Goal: Navigation & Orientation: Find specific page/section

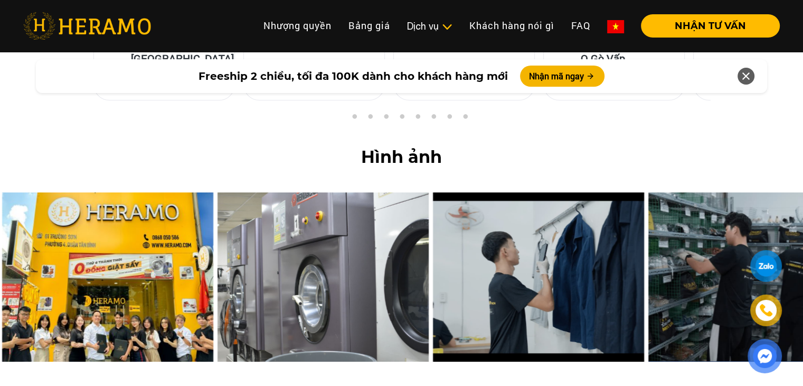
scroll to position [4308, 0]
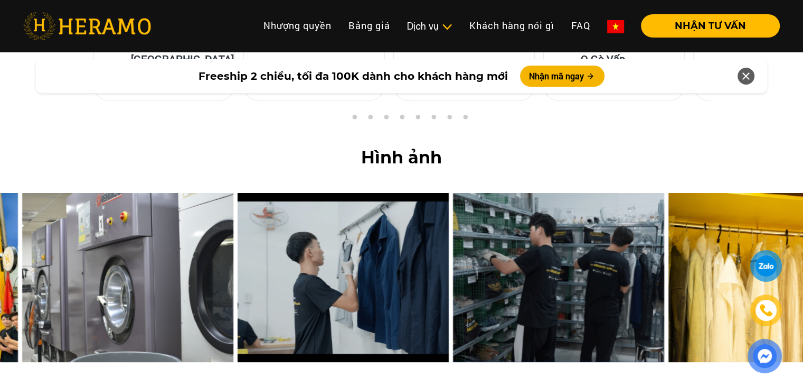
drag, startPoint x: 394, startPoint y: 185, endPoint x: 199, endPoint y: 210, distance: 197.1
click at [199, 210] on img at bounding box center [127, 277] width 211 height 169
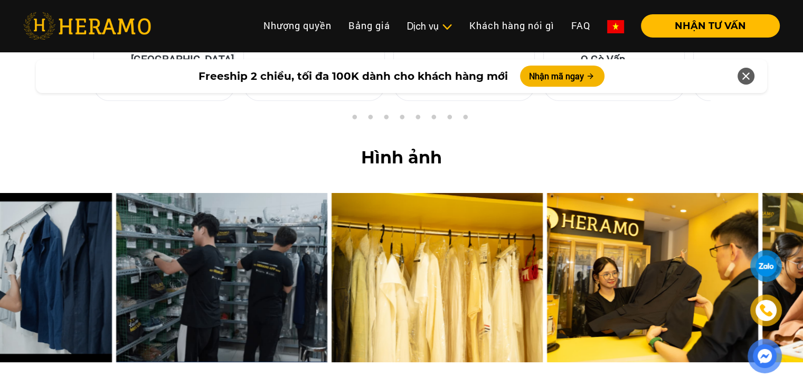
drag, startPoint x: 493, startPoint y: 183, endPoint x: 142, endPoint y: 214, distance: 353.2
click at [142, 214] on img at bounding box center [221, 277] width 211 height 169
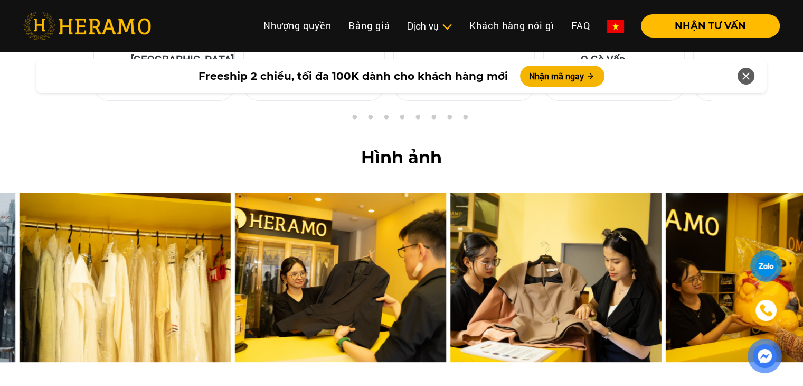
drag, startPoint x: 460, startPoint y: 184, endPoint x: 45, endPoint y: 212, distance: 416.2
click at [45, 212] on img at bounding box center [125, 277] width 211 height 169
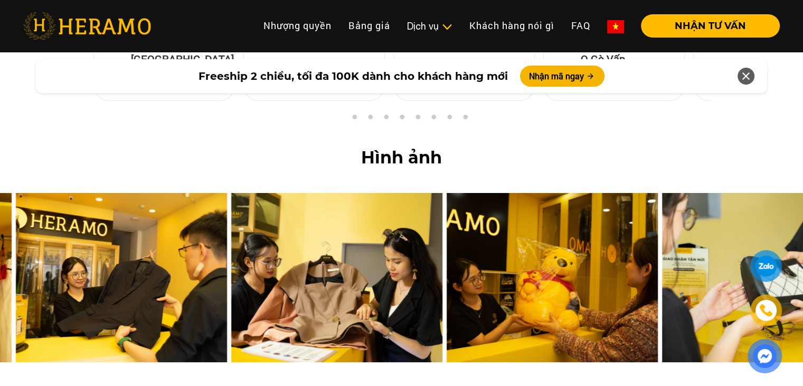
drag, startPoint x: 482, startPoint y: 195, endPoint x: 63, endPoint y: 240, distance: 420.8
click at [63, 240] on img at bounding box center [121, 277] width 211 height 169
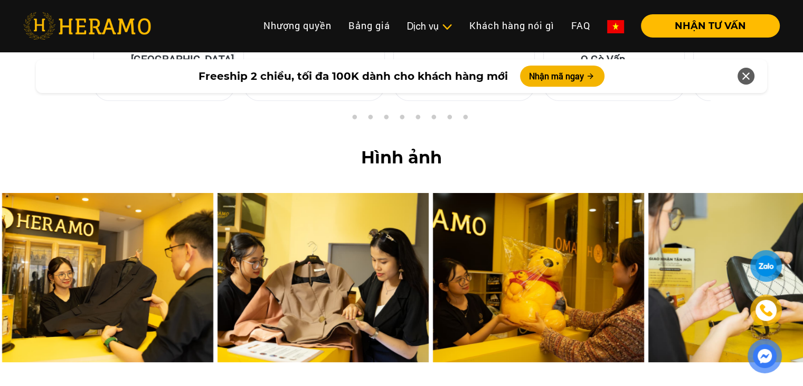
drag, startPoint x: 560, startPoint y: 261, endPoint x: 105, endPoint y: 303, distance: 456.7
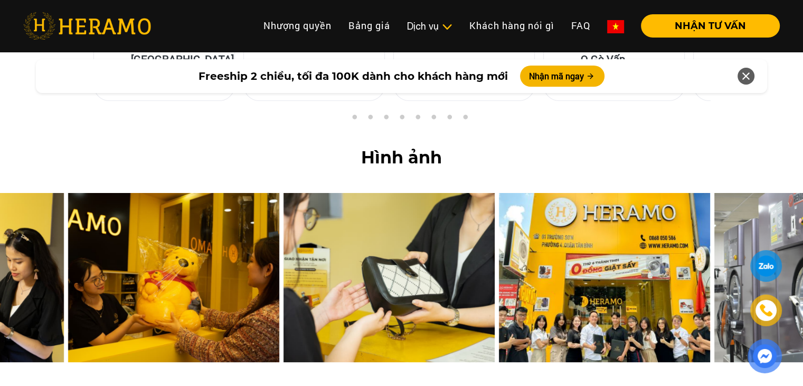
drag, startPoint x: 389, startPoint y: 238, endPoint x: 24, endPoint y: 256, distance: 365.5
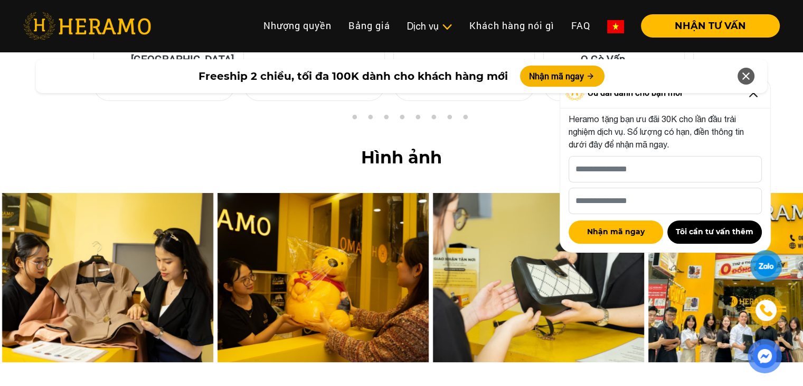
drag, startPoint x: 230, startPoint y: 229, endPoint x: 342, endPoint y: 227, distance: 111.5
click at [342, 227] on img at bounding box center [323, 277] width 211 height 169
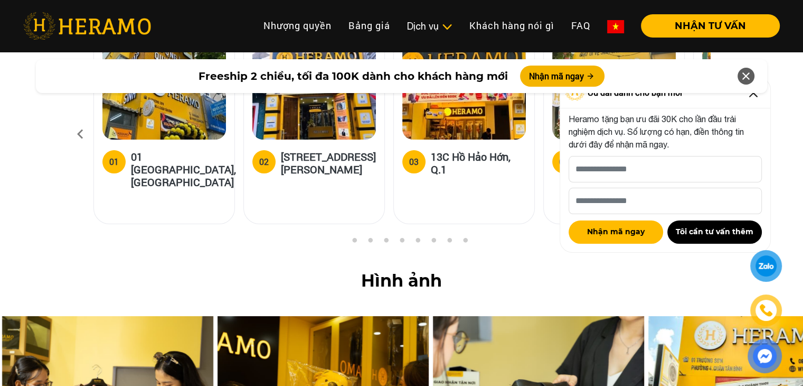
scroll to position [4185, 0]
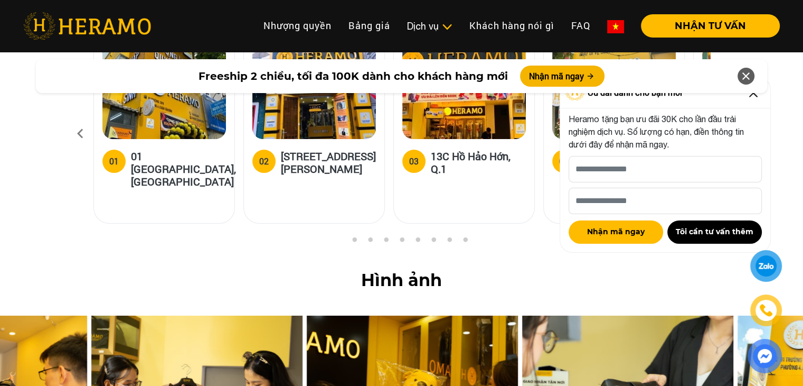
drag, startPoint x: 255, startPoint y: 294, endPoint x: 593, endPoint y: 303, distance: 337.7
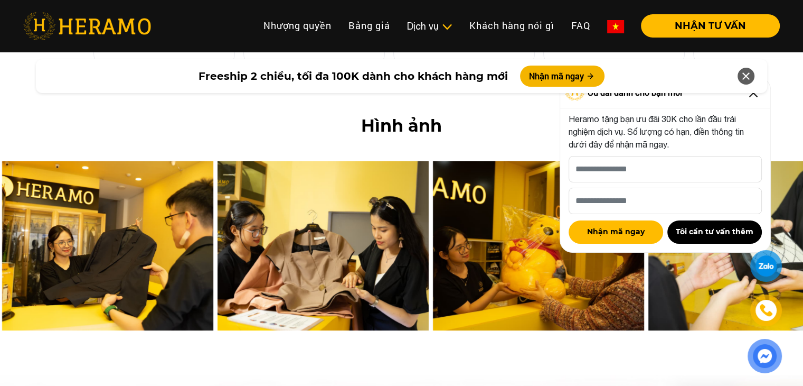
scroll to position [4340, 0]
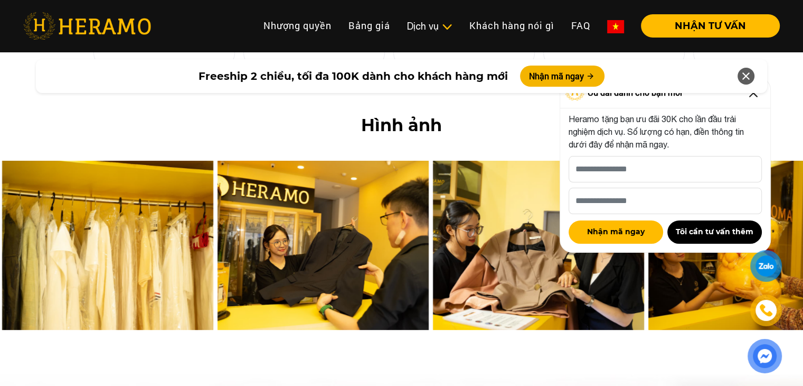
drag, startPoint x: 336, startPoint y: 169, endPoint x: 601, endPoint y: 163, distance: 265.2
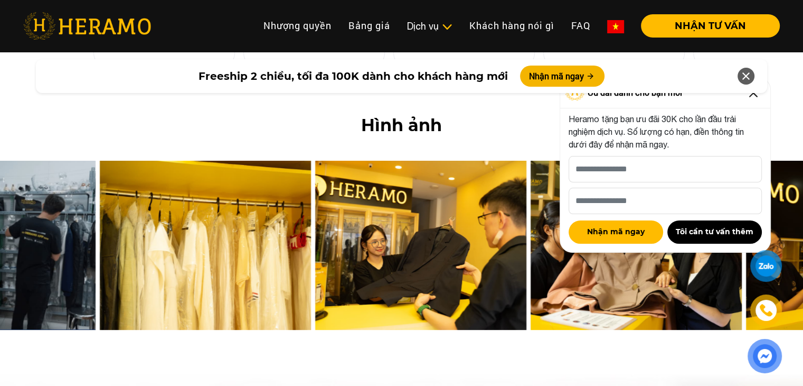
drag, startPoint x: 302, startPoint y: 146, endPoint x: 82, endPoint y: 190, distance: 223.5
click at [315, 190] on img at bounding box center [420, 245] width 211 height 169
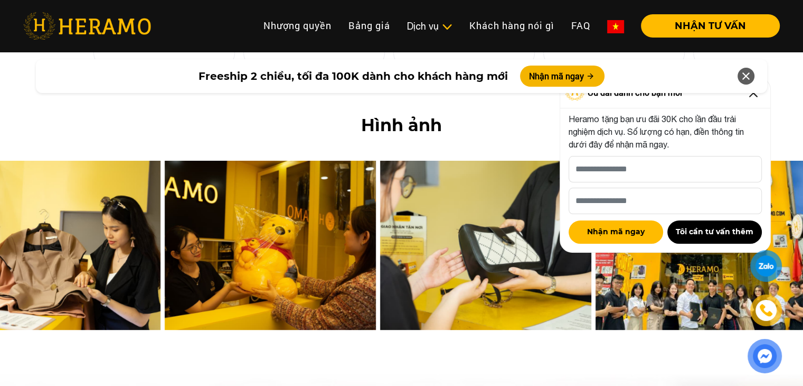
drag, startPoint x: 268, startPoint y: 188, endPoint x: 0, endPoint y: 198, distance: 268.5
click at [0, 198] on img at bounding box center [54, 245] width 211 height 169
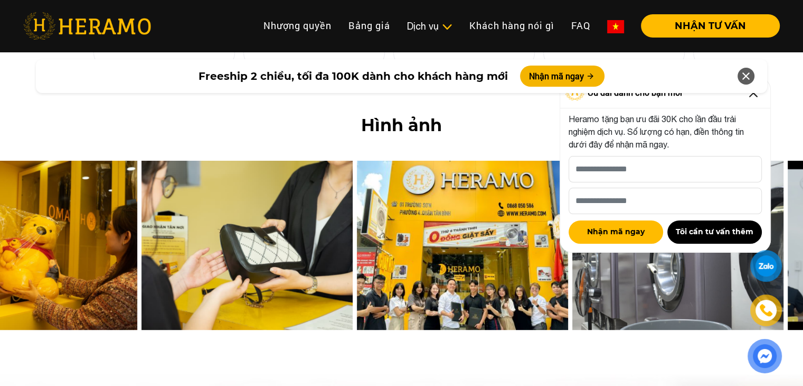
drag, startPoint x: 376, startPoint y: 162, endPoint x: 82, endPoint y: 170, distance: 293.8
click at [82, 170] on img at bounding box center [31, 245] width 211 height 169
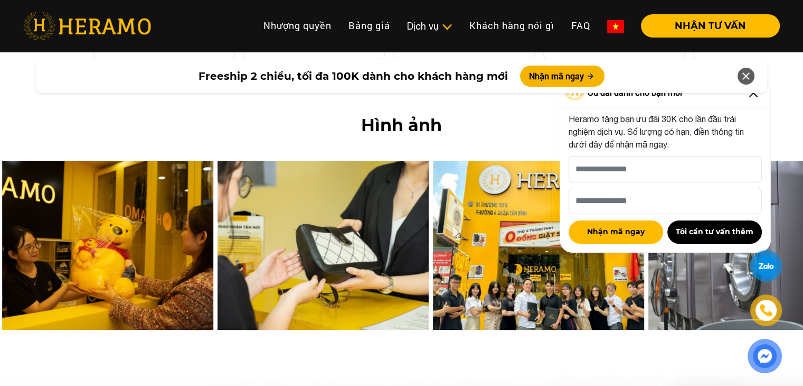
click at [750, 83] on icon at bounding box center [746, 76] width 13 height 19
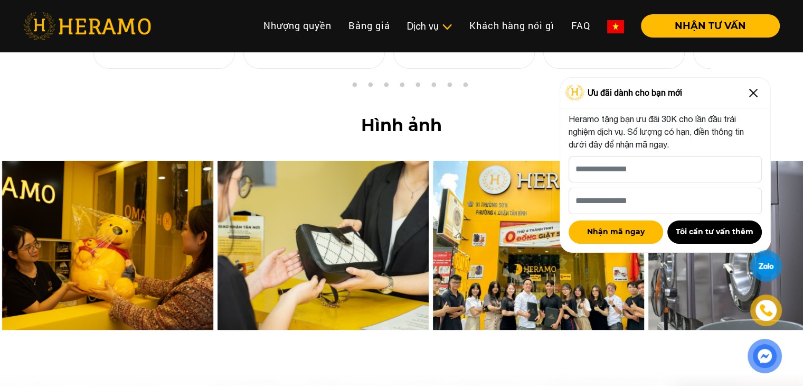
click at [756, 91] on img at bounding box center [753, 93] width 17 height 17
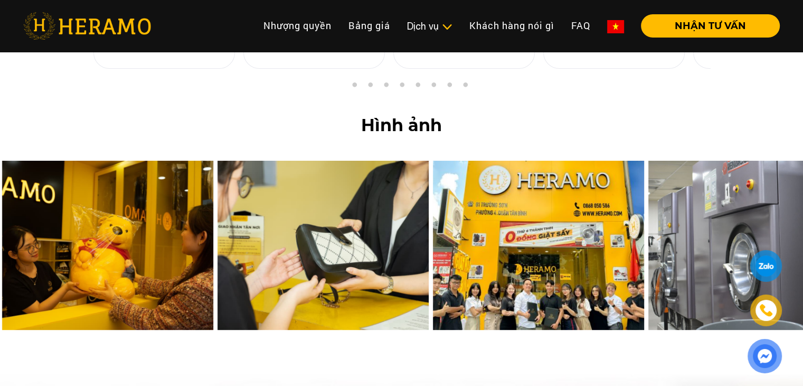
click at [512, 163] on img at bounding box center [538, 245] width 211 height 169
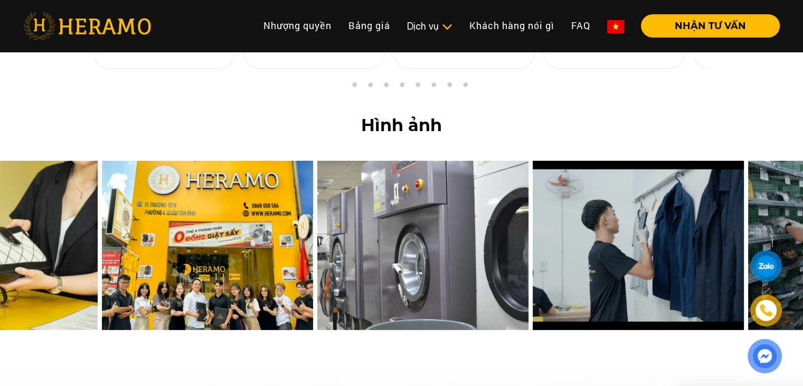
drag, startPoint x: 455, startPoint y: 181, endPoint x: 69, endPoint y: 222, distance: 388.9
click at [102, 222] on img at bounding box center [207, 245] width 211 height 169
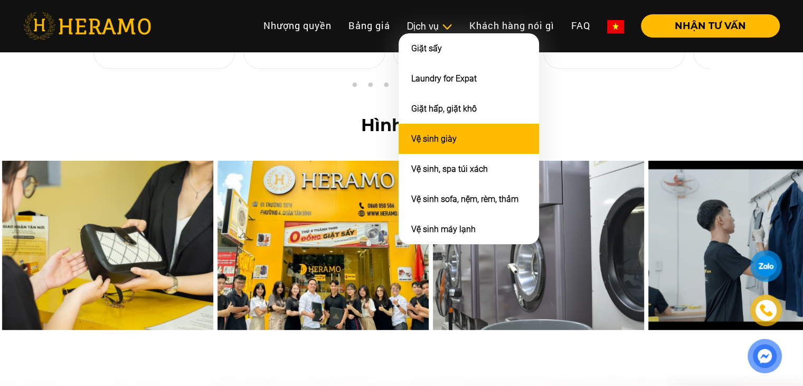
click at [437, 143] on li "Vệ sinh giày" at bounding box center [469, 139] width 141 height 30
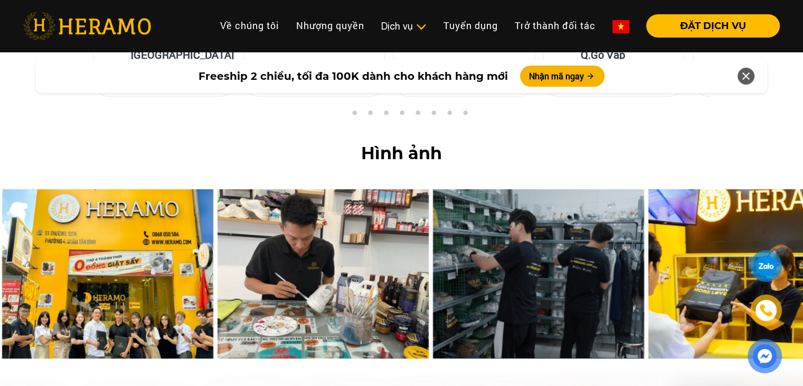
scroll to position [4446, 0]
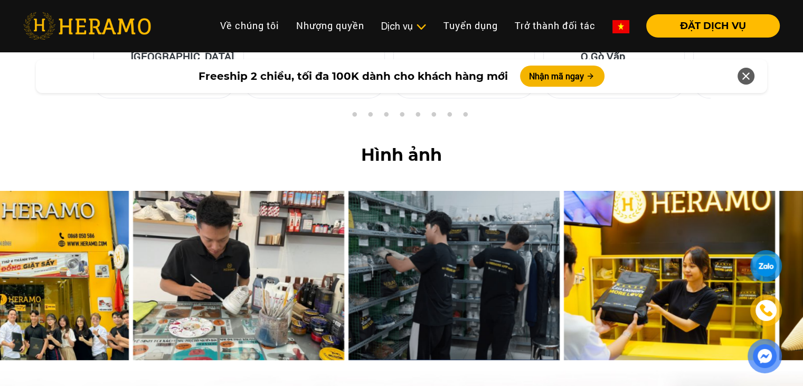
drag, startPoint x: 396, startPoint y: 142, endPoint x: 179, endPoint y: 179, distance: 220.2
click at [179, 191] on img at bounding box center [238, 275] width 211 height 169
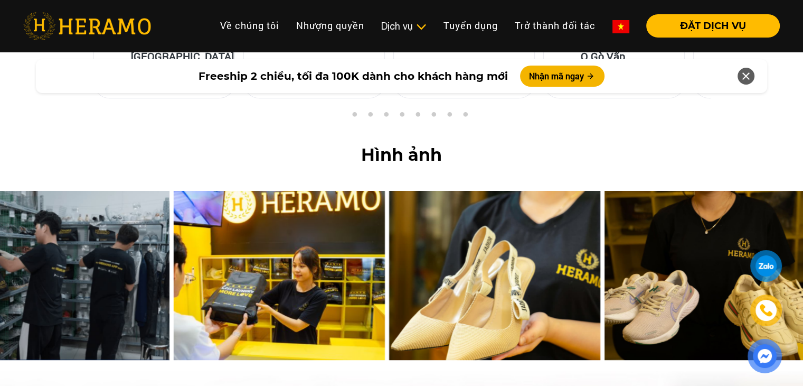
drag, startPoint x: 494, startPoint y: 173, endPoint x: 211, endPoint y: 188, distance: 283.5
click at [211, 191] on img at bounding box center [279, 275] width 211 height 169
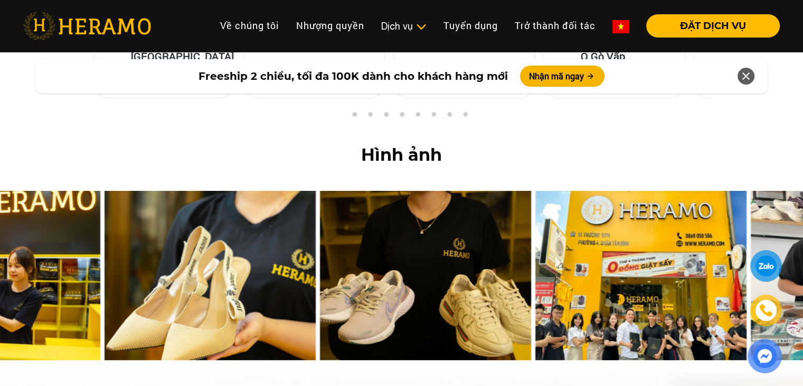
drag, startPoint x: 498, startPoint y: 208, endPoint x: 170, endPoint y: 230, distance: 329.4
click at [170, 230] on img at bounding box center [210, 275] width 211 height 169
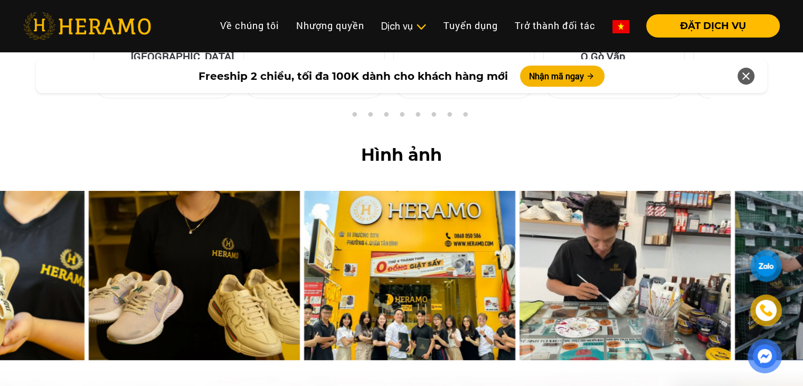
drag, startPoint x: 576, startPoint y: 208, endPoint x: 230, endPoint y: 247, distance: 348.3
click at [230, 247] on img at bounding box center [194, 275] width 211 height 169
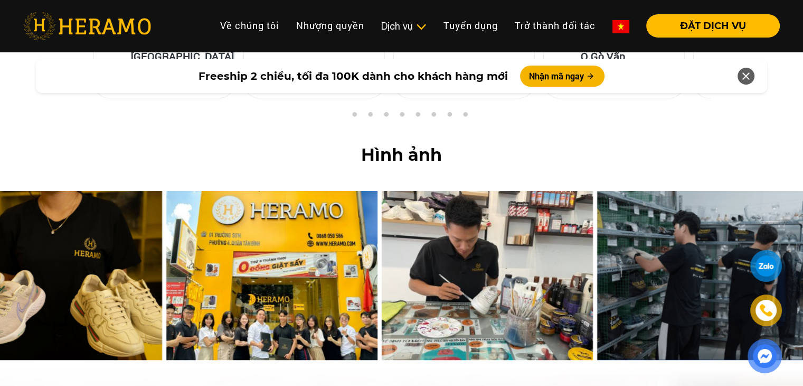
drag, startPoint x: 497, startPoint y: 216, endPoint x: 230, endPoint y: 227, distance: 267.0
click at [230, 227] on img at bounding box center [271, 275] width 211 height 169
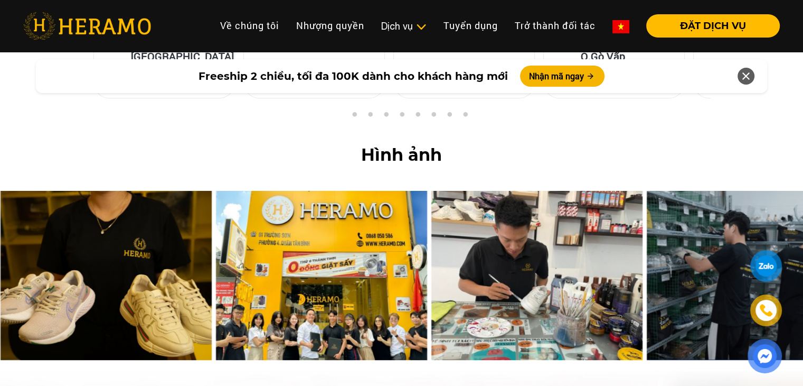
drag, startPoint x: 506, startPoint y: 210, endPoint x: 507, endPoint y: 219, distance: 9.0
click at [507, 219] on img at bounding box center [537, 275] width 211 height 169
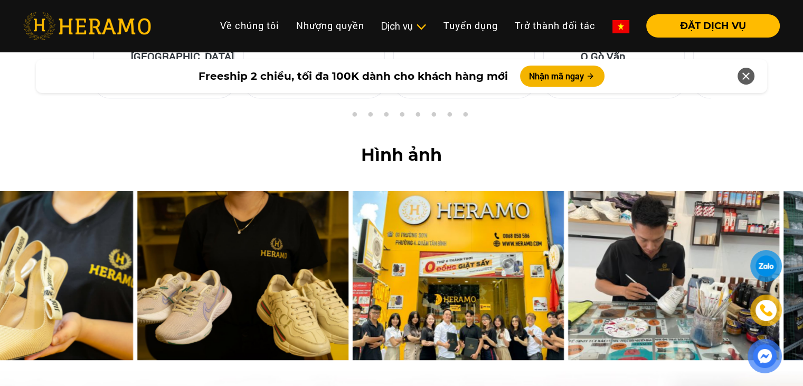
drag, startPoint x: 348, startPoint y: 224, endPoint x: 505, endPoint y: 229, distance: 157.0
click at [505, 229] on img at bounding box center [458, 275] width 211 height 169
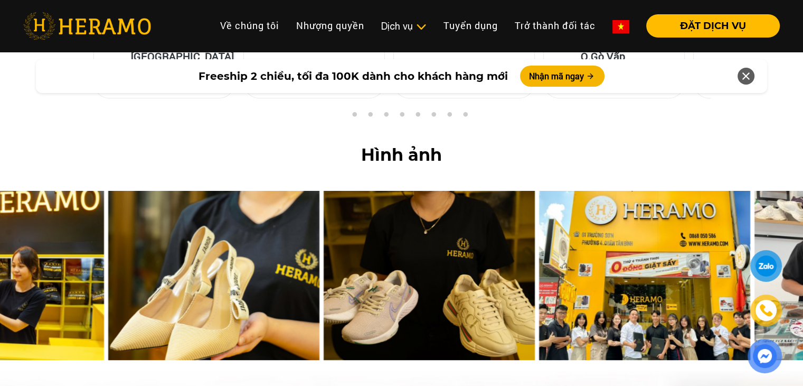
drag, startPoint x: 245, startPoint y: 229, endPoint x: 567, endPoint y: 205, distance: 323.1
click at [567, 205] on img at bounding box center [644, 275] width 211 height 169
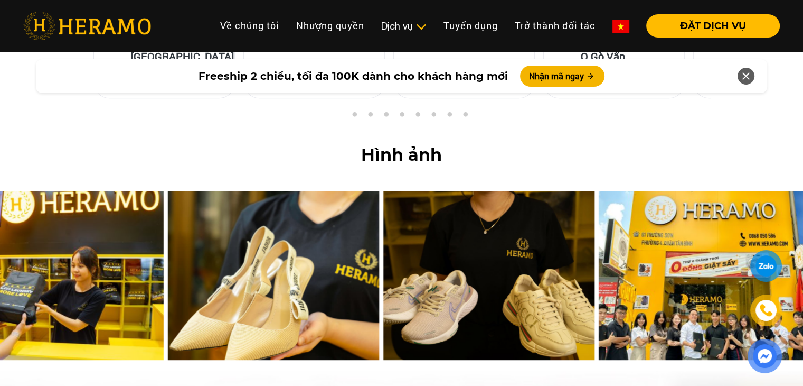
drag, startPoint x: 403, startPoint y: 225, endPoint x: 569, endPoint y: 221, distance: 165.9
click at [569, 221] on img at bounding box center [489, 275] width 211 height 169
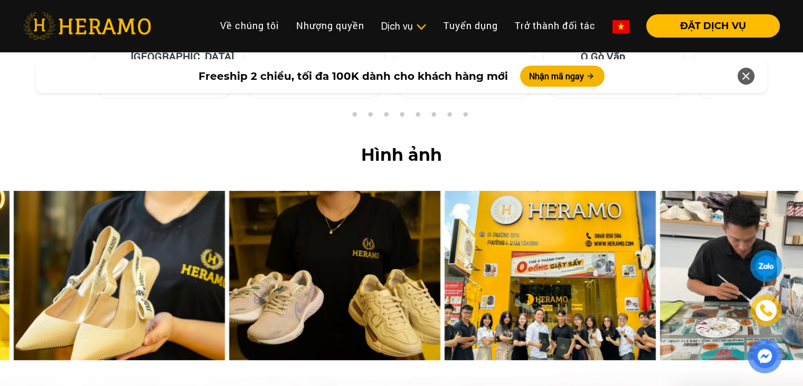
drag, startPoint x: 569, startPoint y: 221, endPoint x: 365, endPoint y: 246, distance: 205.4
click at [365, 246] on img at bounding box center [334, 275] width 211 height 169
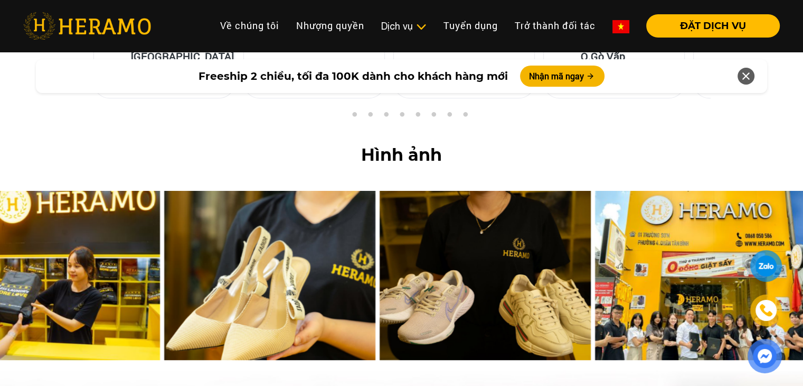
drag, startPoint x: 344, startPoint y: 216, endPoint x: 508, endPoint y: 212, distance: 163.3
click at [508, 212] on img at bounding box center [485, 275] width 211 height 169
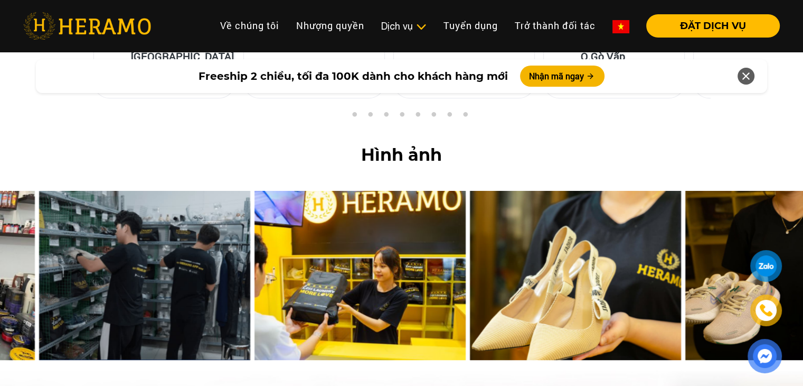
drag, startPoint x: 281, startPoint y: 205, endPoint x: 536, endPoint y: 176, distance: 256.8
click at [536, 191] on img at bounding box center [575, 275] width 211 height 169
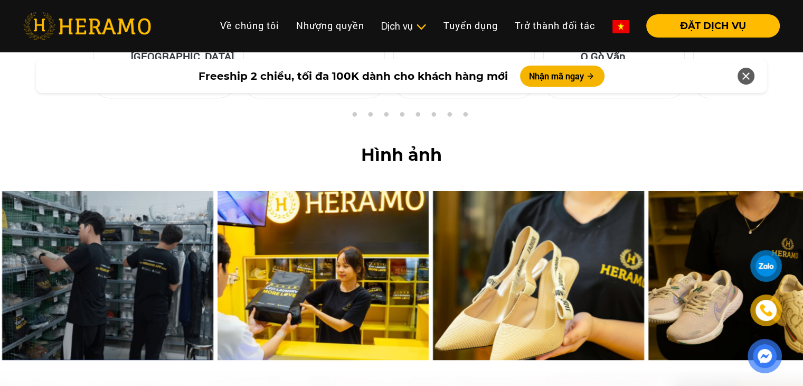
drag, startPoint x: 319, startPoint y: 166, endPoint x: 357, endPoint y: 183, distance: 41.8
click at [357, 191] on img at bounding box center [323, 275] width 211 height 169
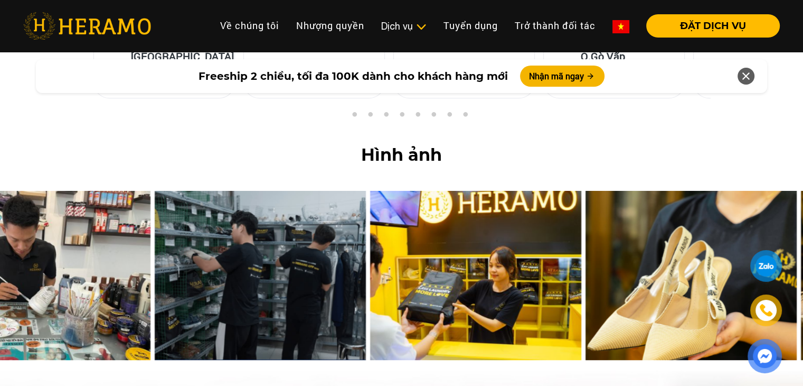
drag, startPoint x: 357, startPoint y: 183, endPoint x: 526, endPoint y: 189, distance: 169.1
click at [526, 191] on img at bounding box center [475, 275] width 211 height 169
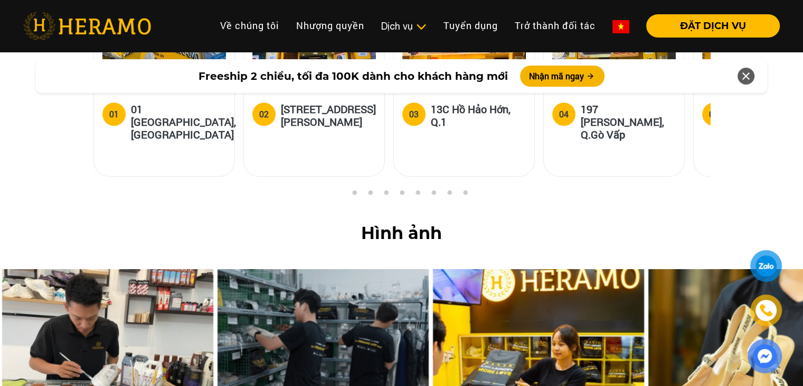
scroll to position [4368, 0]
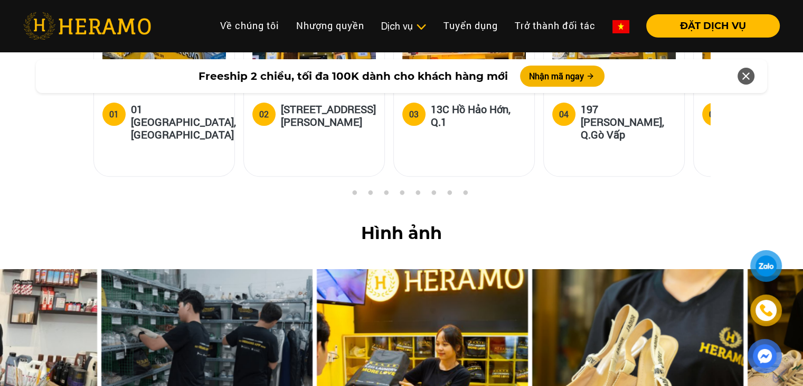
drag, startPoint x: 445, startPoint y: 257, endPoint x: 296, endPoint y: 273, distance: 149.8
click at [317, 273] on img at bounding box center [422, 353] width 211 height 169
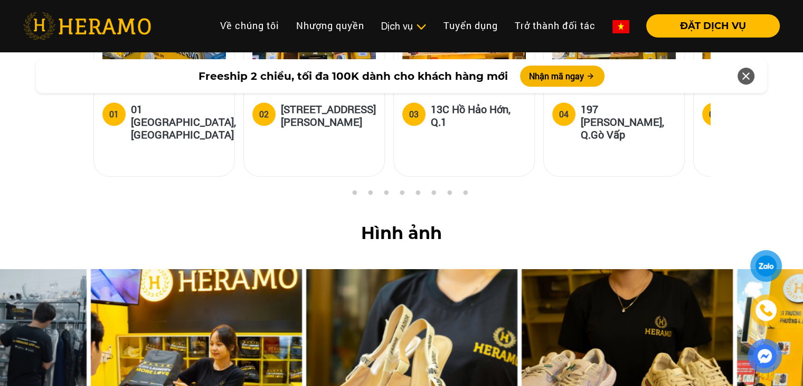
drag, startPoint x: 502, startPoint y: 277, endPoint x: 160, endPoint y: 291, distance: 343.1
click at [160, 291] on img at bounding box center [196, 353] width 211 height 169
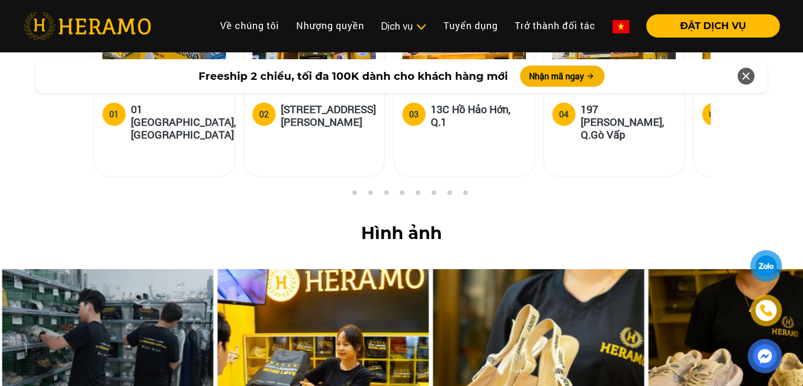
drag, startPoint x: 390, startPoint y: 287, endPoint x: 765, endPoint y: 270, distance: 375.4
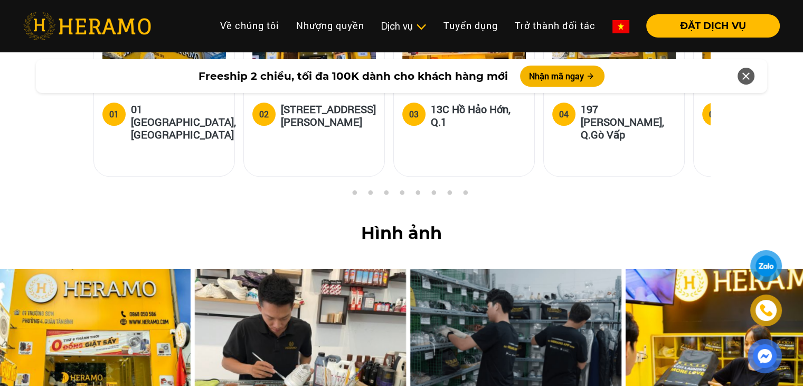
drag, startPoint x: 414, startPoint y: 271, endPoint x: 620, endPoint y: 274, distance: 206.6
click at [620, 274] on img at bounding box center [515, 353] width 211 height 169
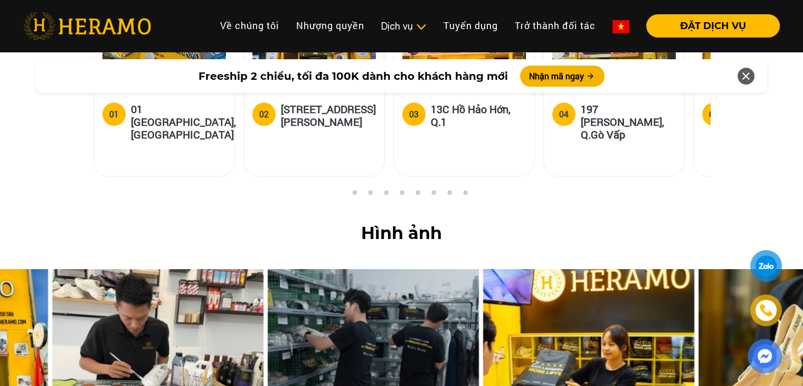
drag, startPoint x: 620, startPoint y: 274, endPoint x: 455, endPoint y: 285, distance: 165.8
click at [455, 285] on img at bounding box center [373, 353] width 211 height 169
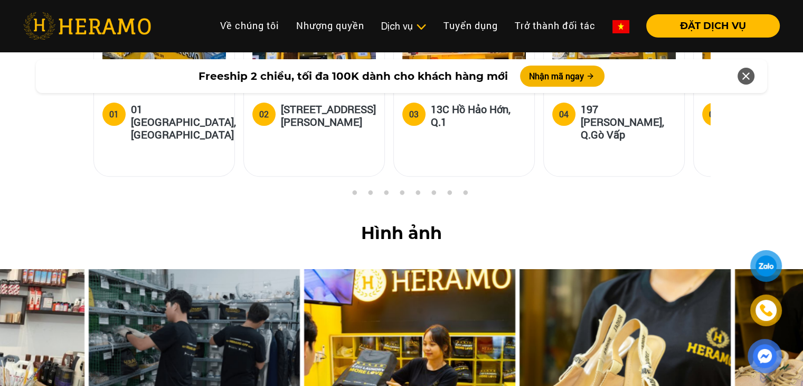
drag, startPoint x: 568, startPoint y: 299, endPoint x: 330, endPoint y: 332, distance: 241.1
click at [330, 332] on img at bounding box center [409, 353] width 211 height 169
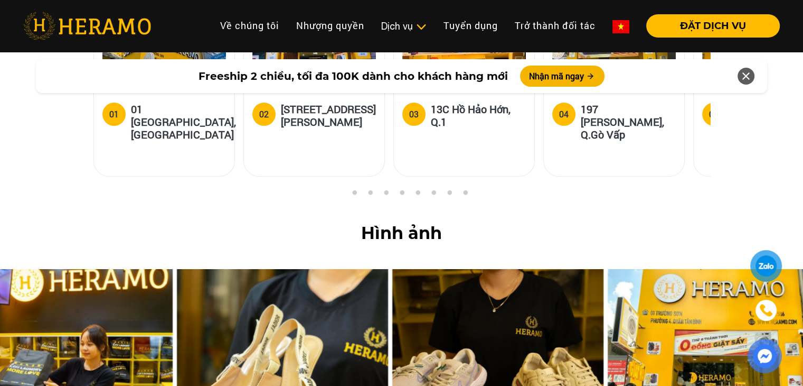
drag, startPoint x: 545, startPoint y: 321, endPoint x: 289, endPoint y: 337, distance: 256.7
click at [289, 337] on img at bounding box center [282, 353] width 211 height 169
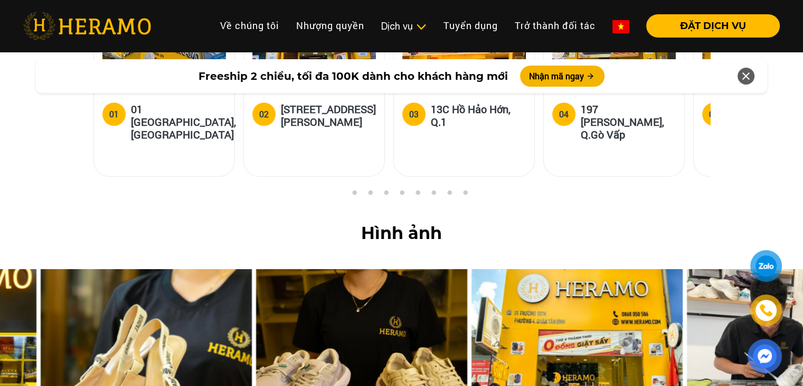
drag, startPoint x: 428, startPoint y: 322, endPoint x: 251, endPoint y: 320, distance: 177.0
click at [251, 320] on img at bounding box center [146, 353] width 211 height 169
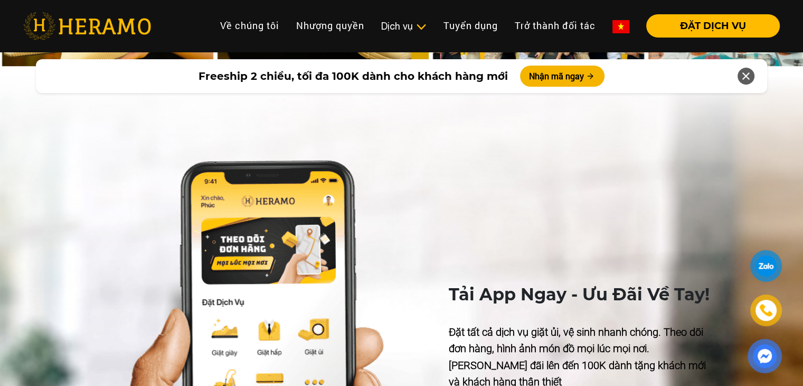
scroll to position [4740, 0]
